Goal: Find specific page/section: Find specific page/section

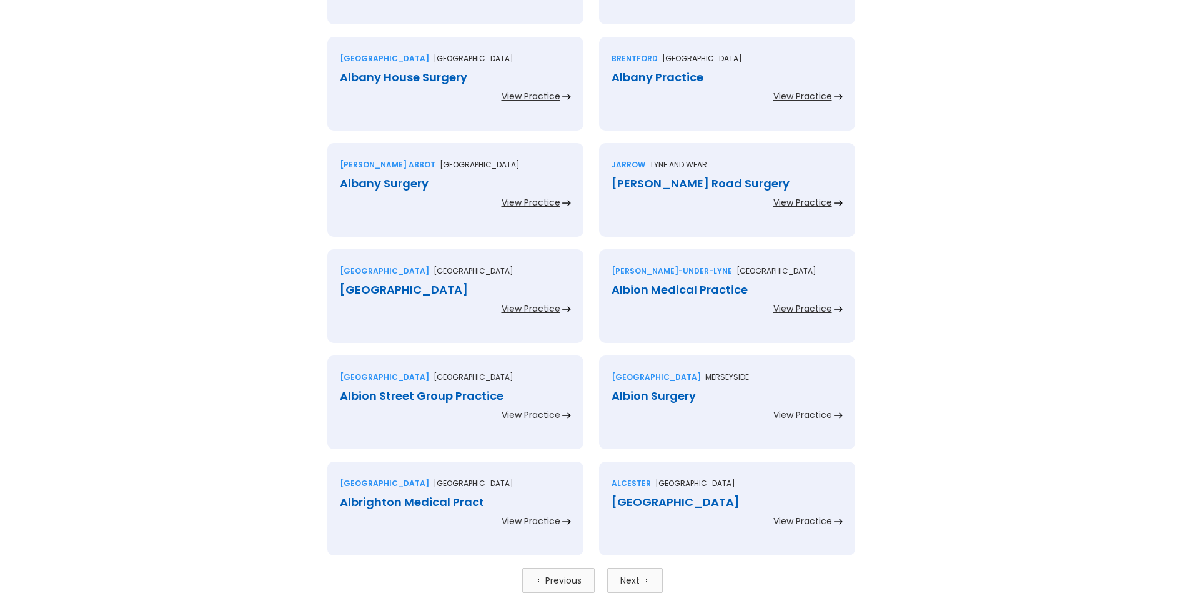
scroll to position [2622, 0]
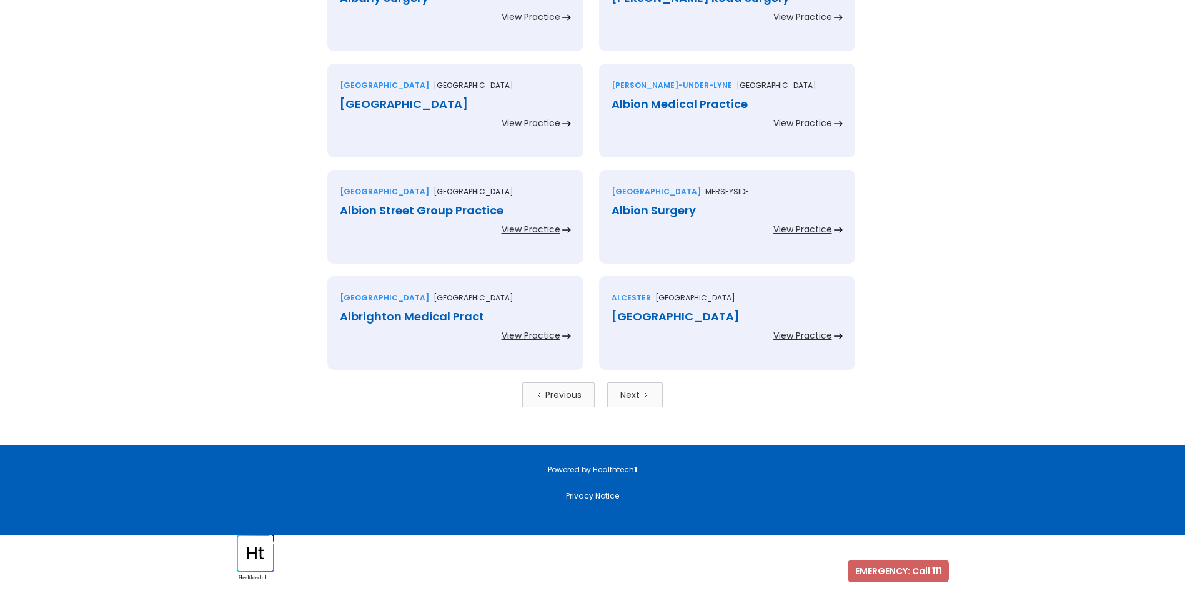
click at [644, 395] on icon "Next Page" at bounding box center [645, 394] width 7 height 7
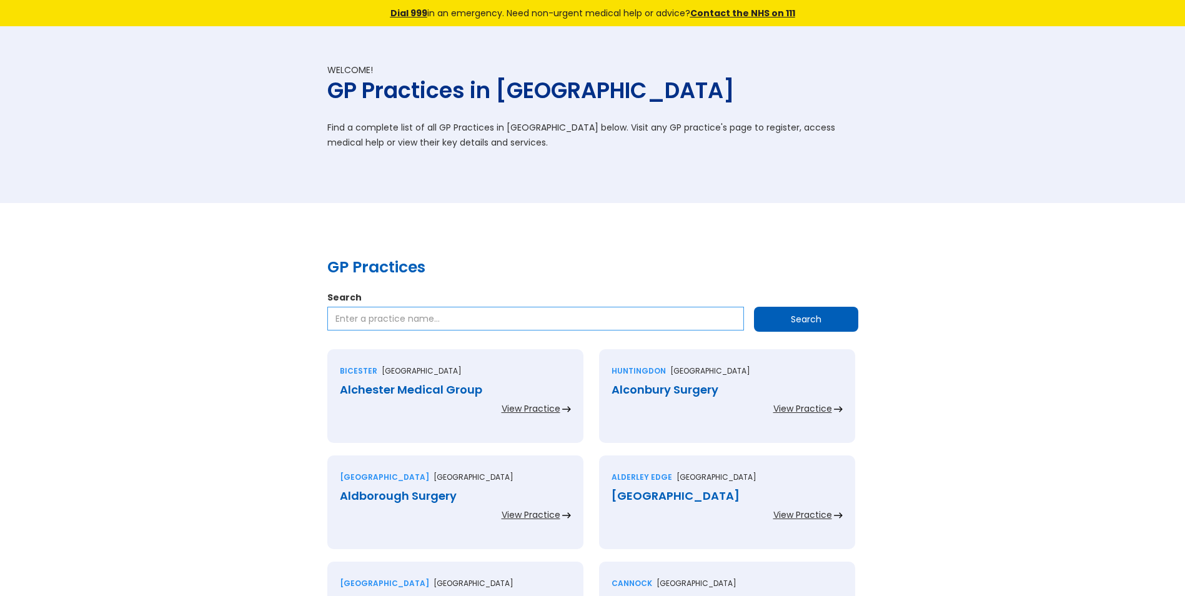
click at [372, 325] on input "Search" at bounding box center [535, 319] width 417 height 24
type input "[PERSON_NAME]"
click at [835, 322] on input "Search" at bounding box center [806, 319] width 104 height 25
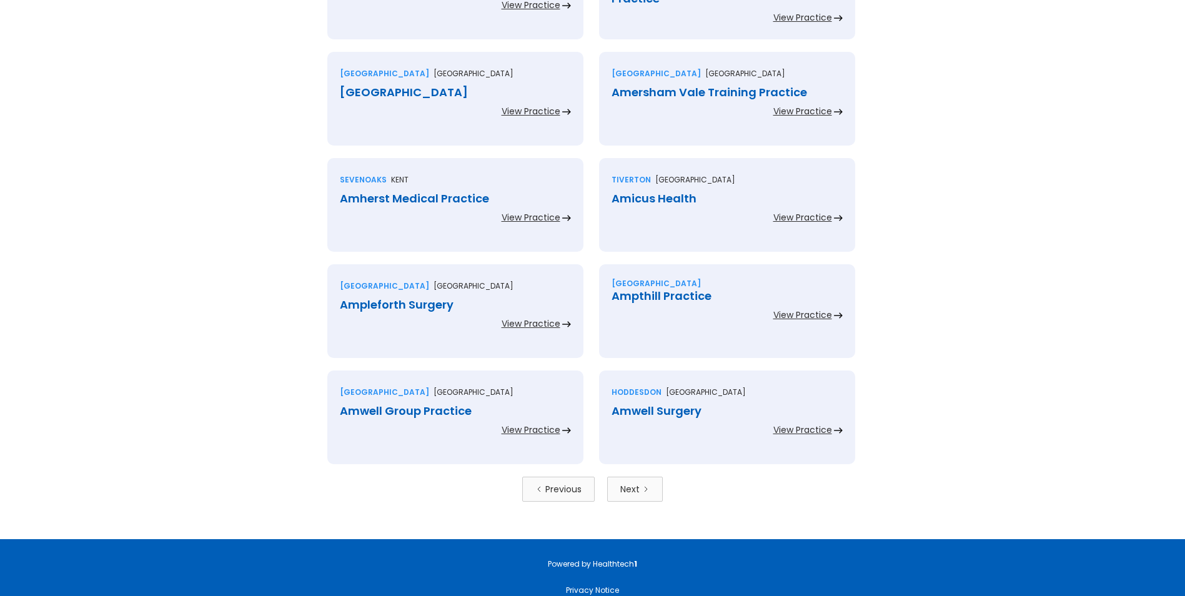
scroll to position [2622, 0]
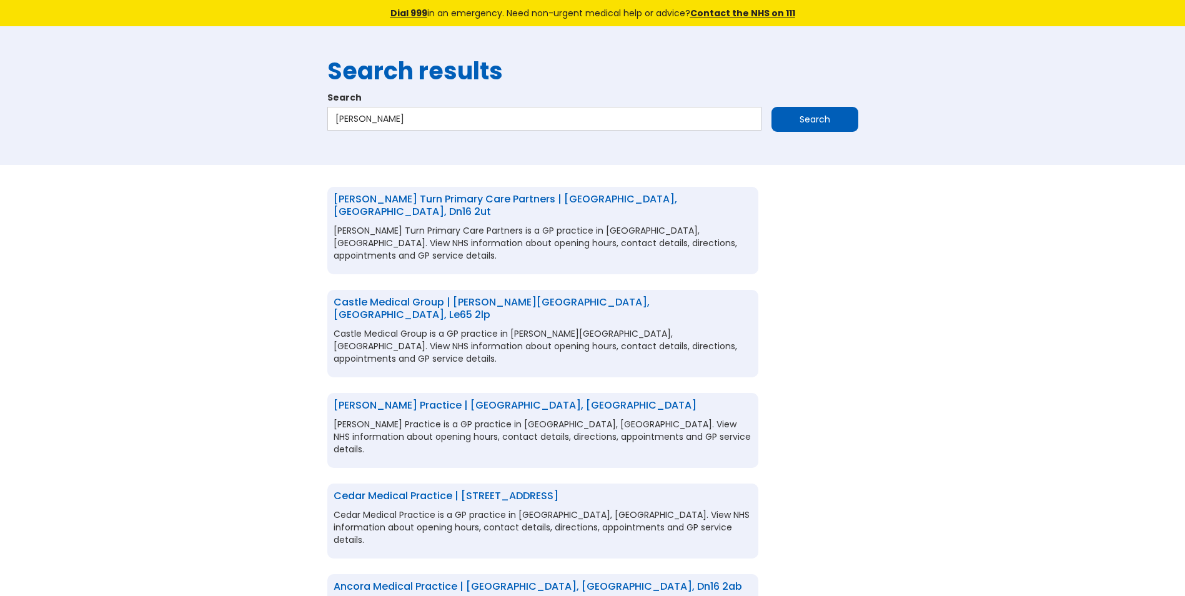
click at [230, 246] on body "Dial 999 in an emergency. Need non-urgent medical help or advice? Contact the N…" at bounding box center [592, 377] width 1185 height 755
